Goal: Information Seeking & Learning: Learn about a topic

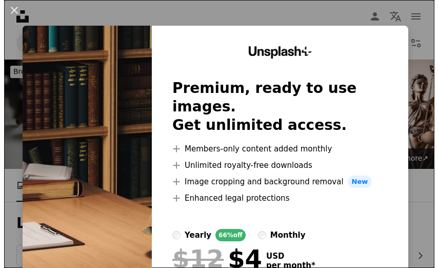
scroll to position [872, 0]
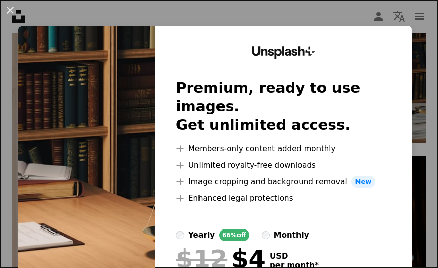
click at [102, 145] on img at bounding box center [86, 189] width 137 height 326
click at [403, 16] on div "An X shape Unsplash+ Premium, ready to use images. Get unlimited access. A plus…" at bounding box center [219, 134] width 438 height 268
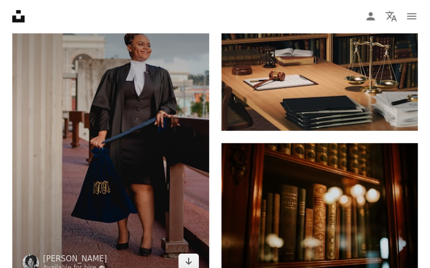
click at [124, 143] on img at bounding box center [110, 132] width 197 height 295
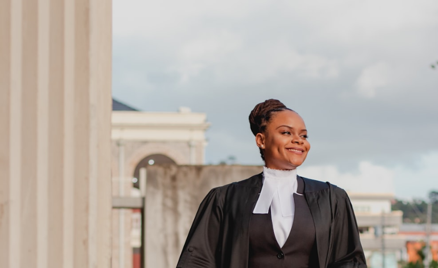
scroll to position [184, 0]
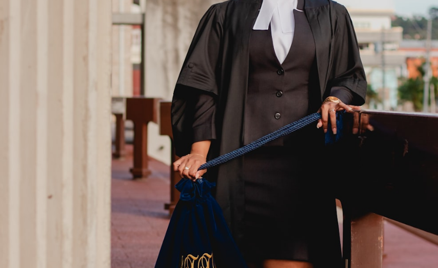
drag, startPoint x: 180, startPoint y: 139, endPoint x: 191, endPoint y: 138, distance: 11.8
click at [191, 138] on img "Zoom out on this image" at bounding box center [218, 145] width 439 height 659
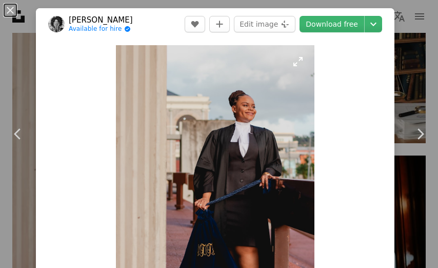
scroll to position [45, 0]
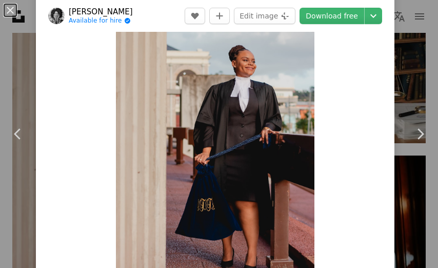
click at [191, 138] on img "Zoom in on this image" at bounding box center [215, 149] width 199 height 298
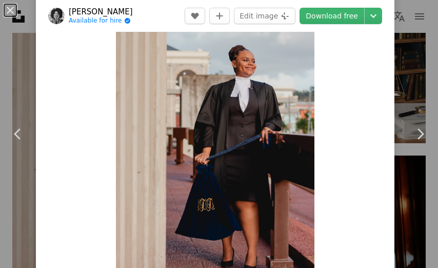
click at [190, 140] on img "Zoom in on this image" at bounding box center [215, 149] width 199 height 298
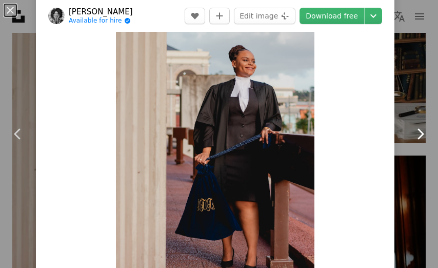
click at [418, 133] on icon at bounding box center [421, 133] width 7 height 11
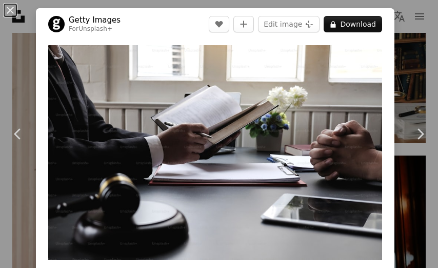
click at [2, 63] on div "An X shape Chevron left Chevron right Getty Images For Unsplash+ A heart A plus…" at bounding box center [219, 134] width 438 height 268
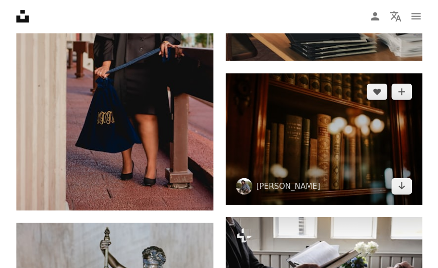
scroll to position [923, 0]
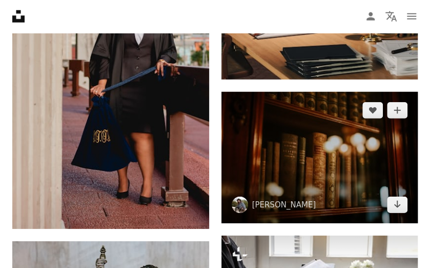
click at [270, 144] on img at bounding box center [320, 157] width 197 height 131
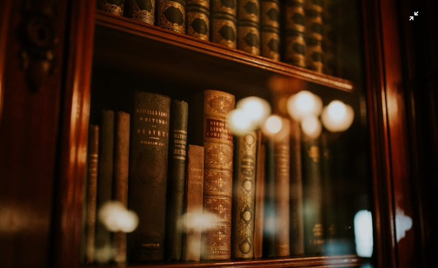
scroll to position [7, 0]
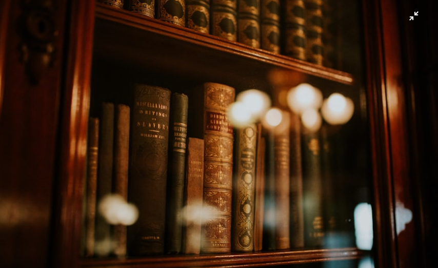
drag, startPoint x: 236, startPoint y: 135, endPoint x: 229, endPoint y: 135, distance: 7.7
click at [229, 135] on img "Zoom out on this image" at bounding box center [218, 138] width 439 height 293
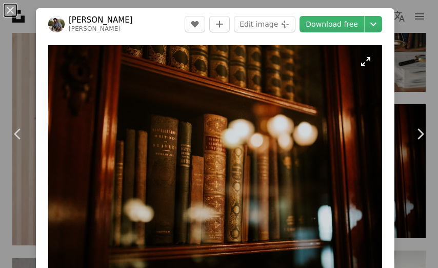
click at [327, 106] on img "Zoom in on this image" at bounding box center [215, 156] width 334 height 223
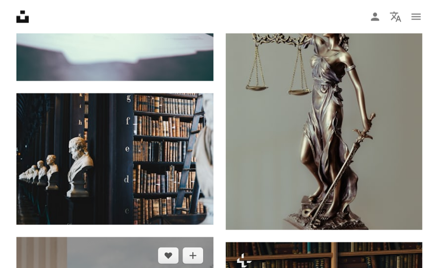
scroll to position [616, 0]
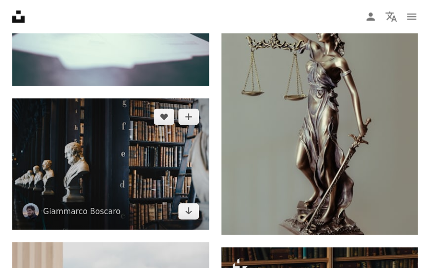
click at [105, 165] on img at bounding box center [110, 163] width 197 height 131
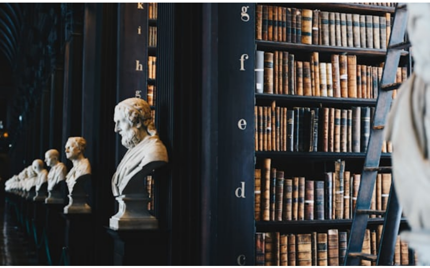
scroll to position [7, 0]
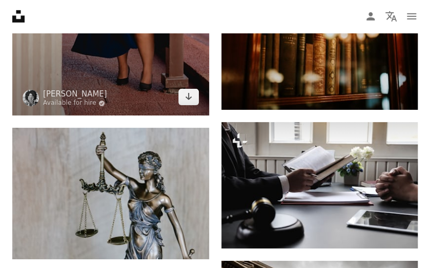
scroll to position [1026, 0]
